Goal: Task Accomplishment & Management: Manage account settings

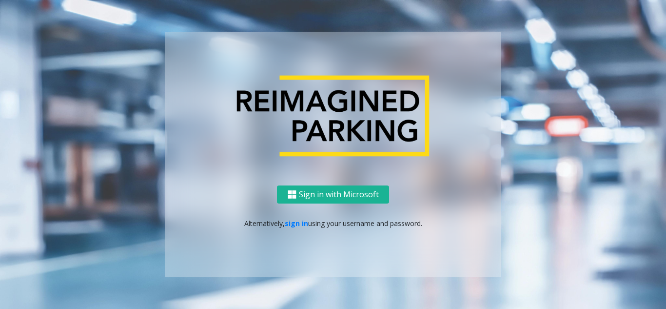
click at [291, 228] on p "Alternatively, sign in using your username and password." at bounding box center [333, 223] width 317 height 10
click at [295, 223] on link "sign in" at bounding box center [296, 222] width 23 height 9
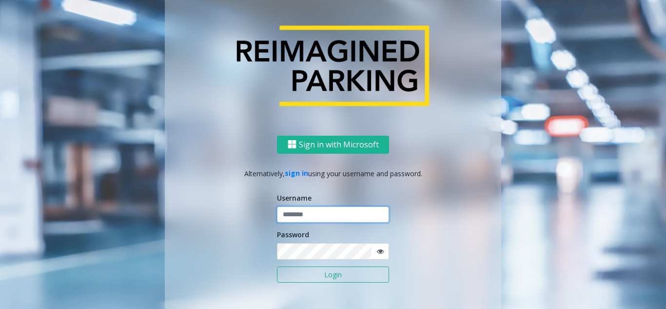
click at [295, 214] on input "text" at bounding box center [333, 214] width 112 height 17
type input "********"
click at [377, 249] on icon at bounding box center [380, 251] width 7 height 7
click at [343, 279] on button "Login" at bounding box center [333, 274] width 112 height 17
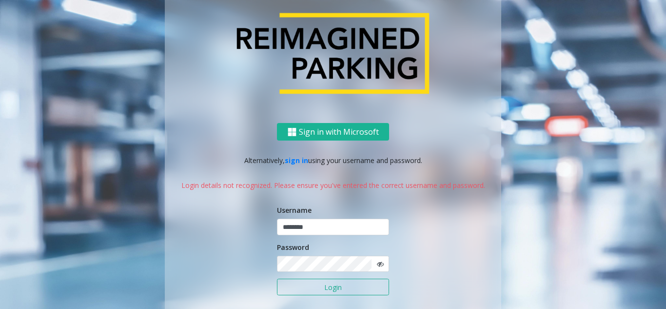
click at [311, 294] on button "Login" at bounding box center [333, 286] width 112 height 17
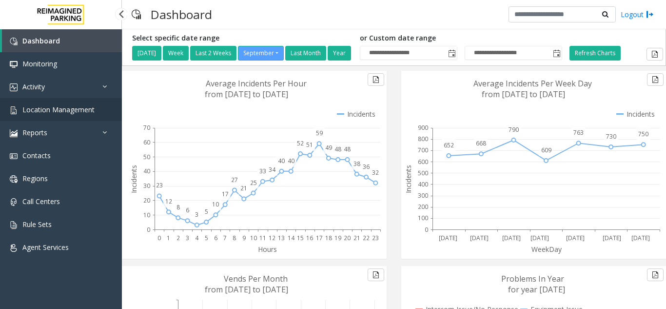
click at [94, 113] on link "Location Management" at bounding box center [61, 109] width 122 height 23
